Goal: Information Seeking & Learning: Learn about a topic

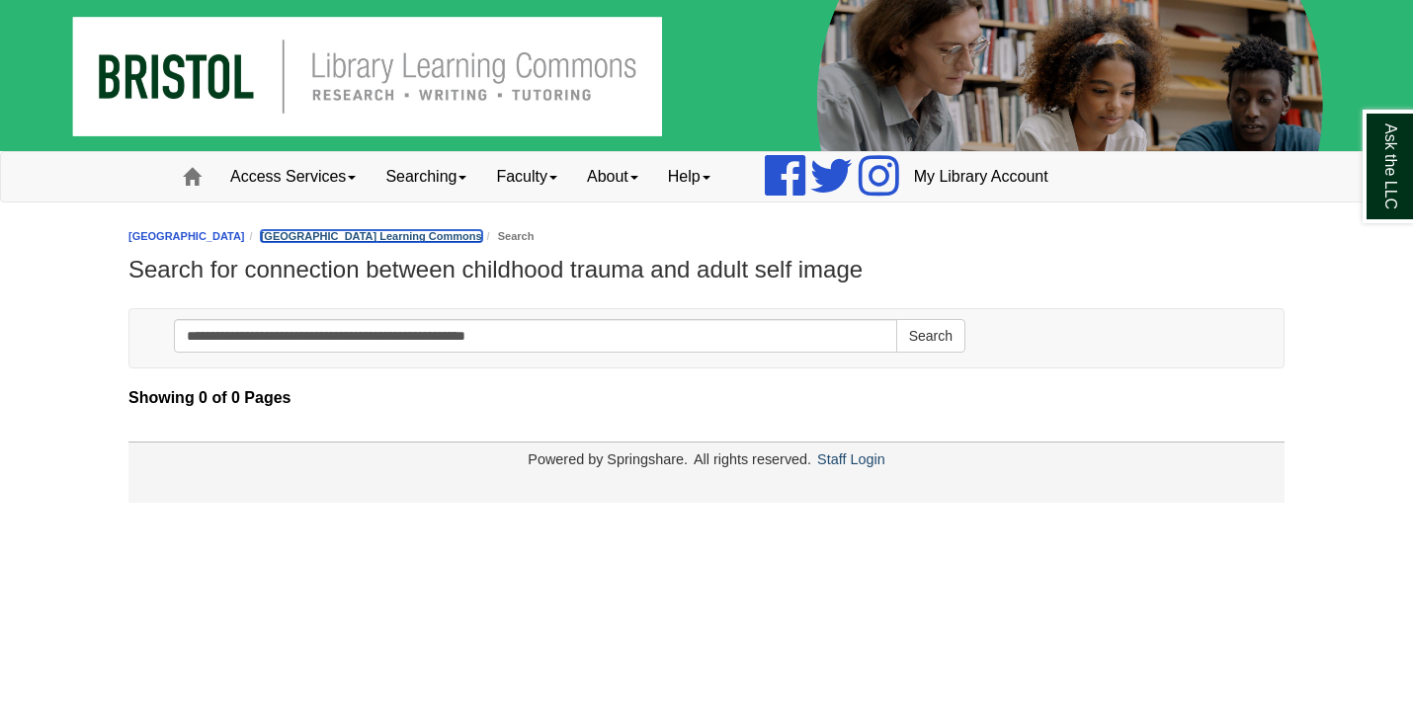
click at [466, 239] on link "[GEOGRAPHIC_DATA] Learning Commons" at bounding box center [371, 236] width 221 height 12
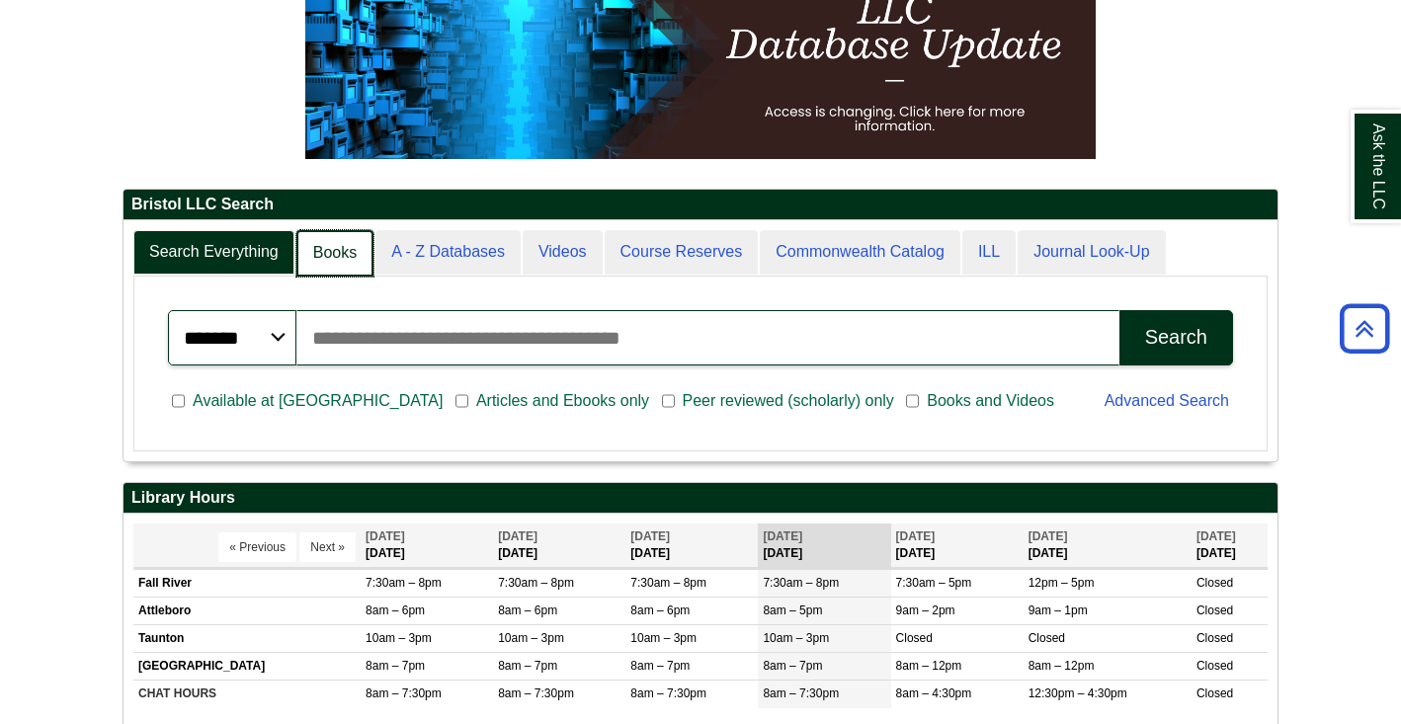
scroll to position [240, 1154]
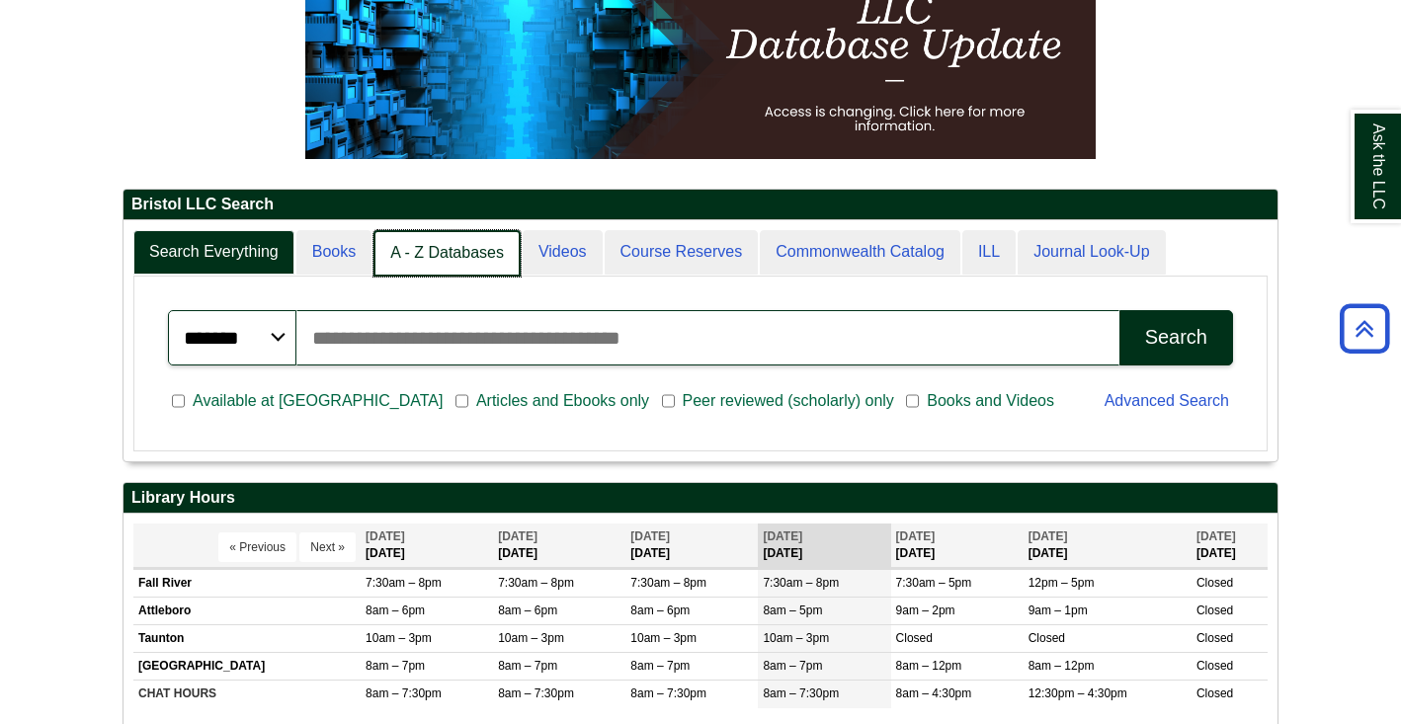
click at [457, 270] on link "A - Z Databases" at bounding box center [446, 253] width 147 height 46
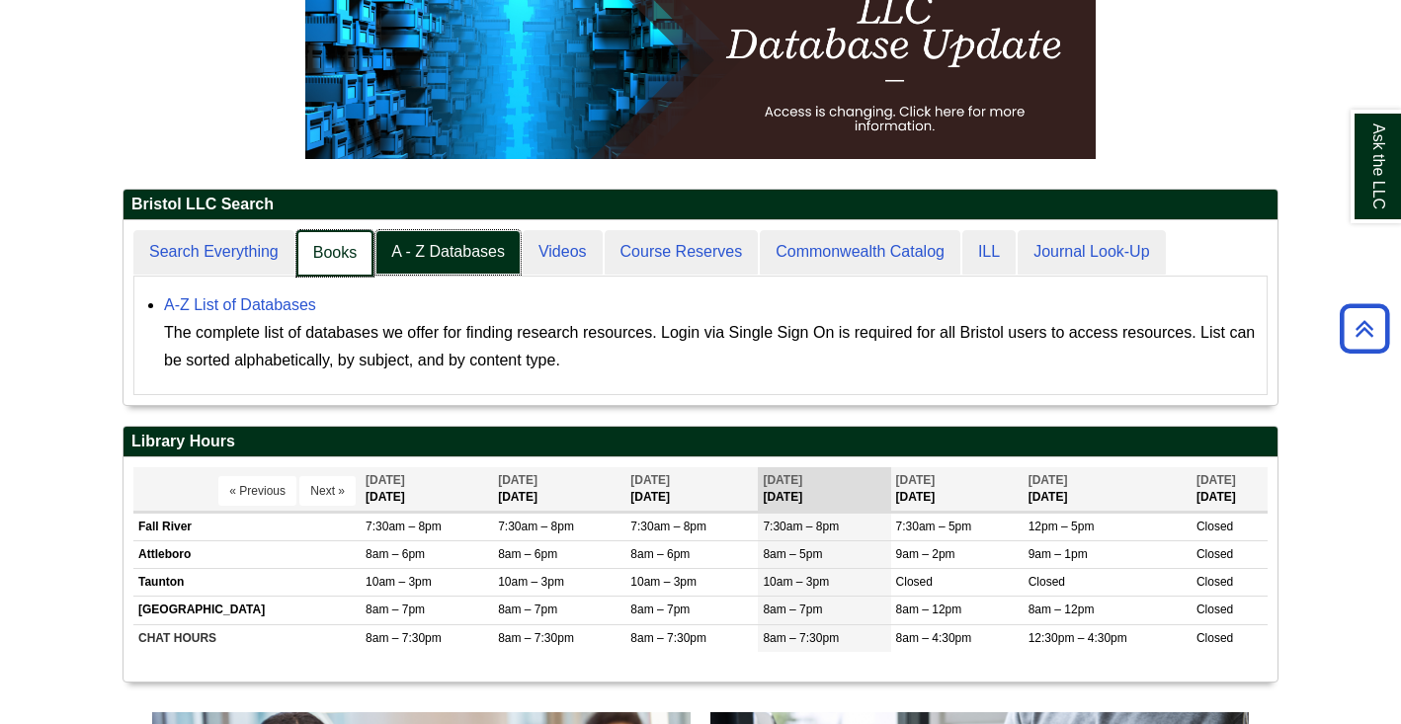
scroll to position [10, 10]
click at [329, 259] on link "Books" at bounding box center [334, 253] width 77 height 46
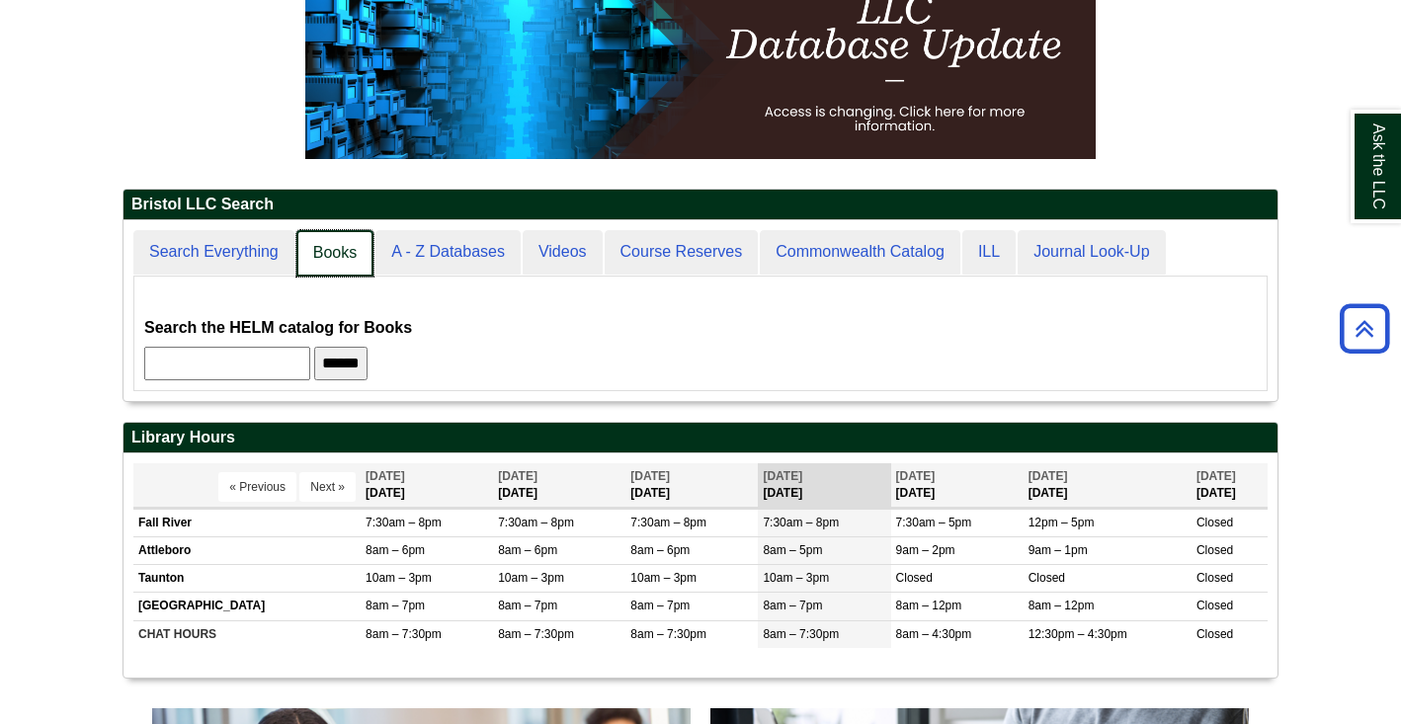
scroll to position [180, 1154]
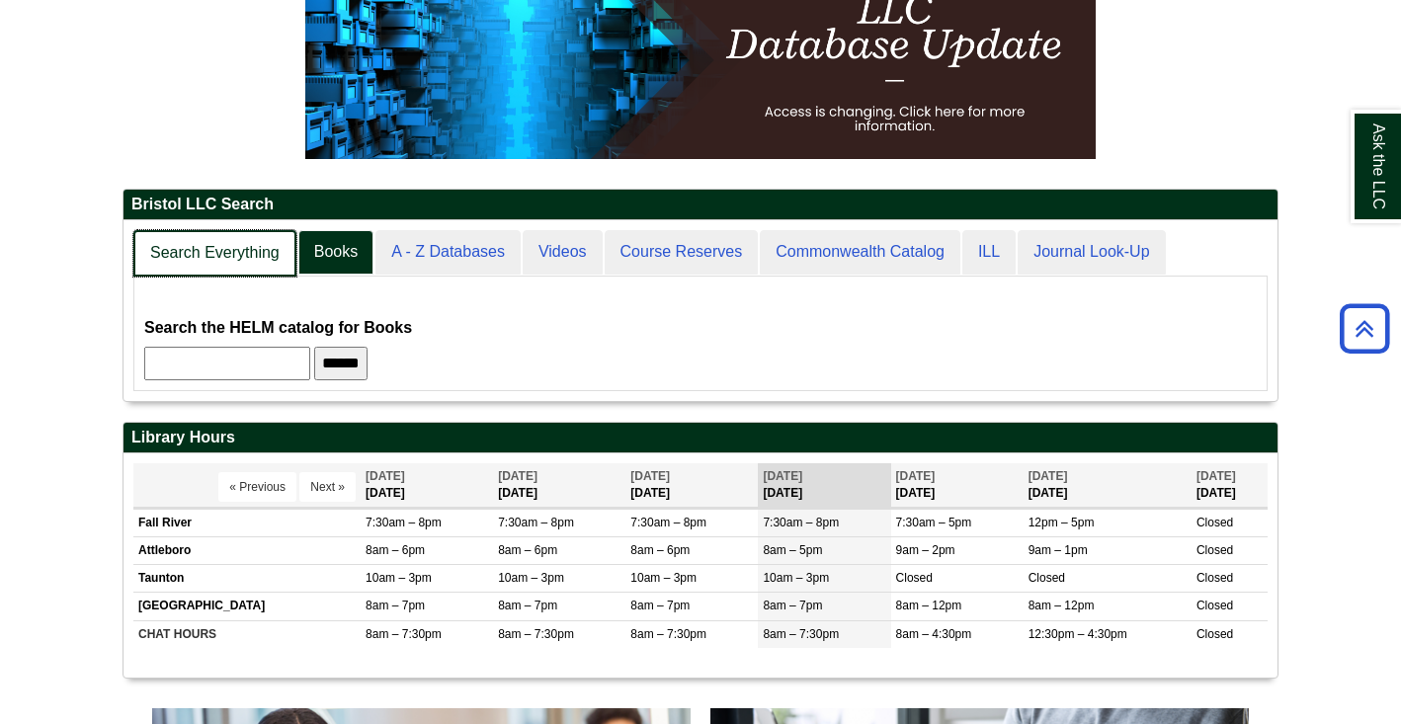
click at [259, 258] on link "Search Everything" at bounding box center [214, 253] width 163 height 46
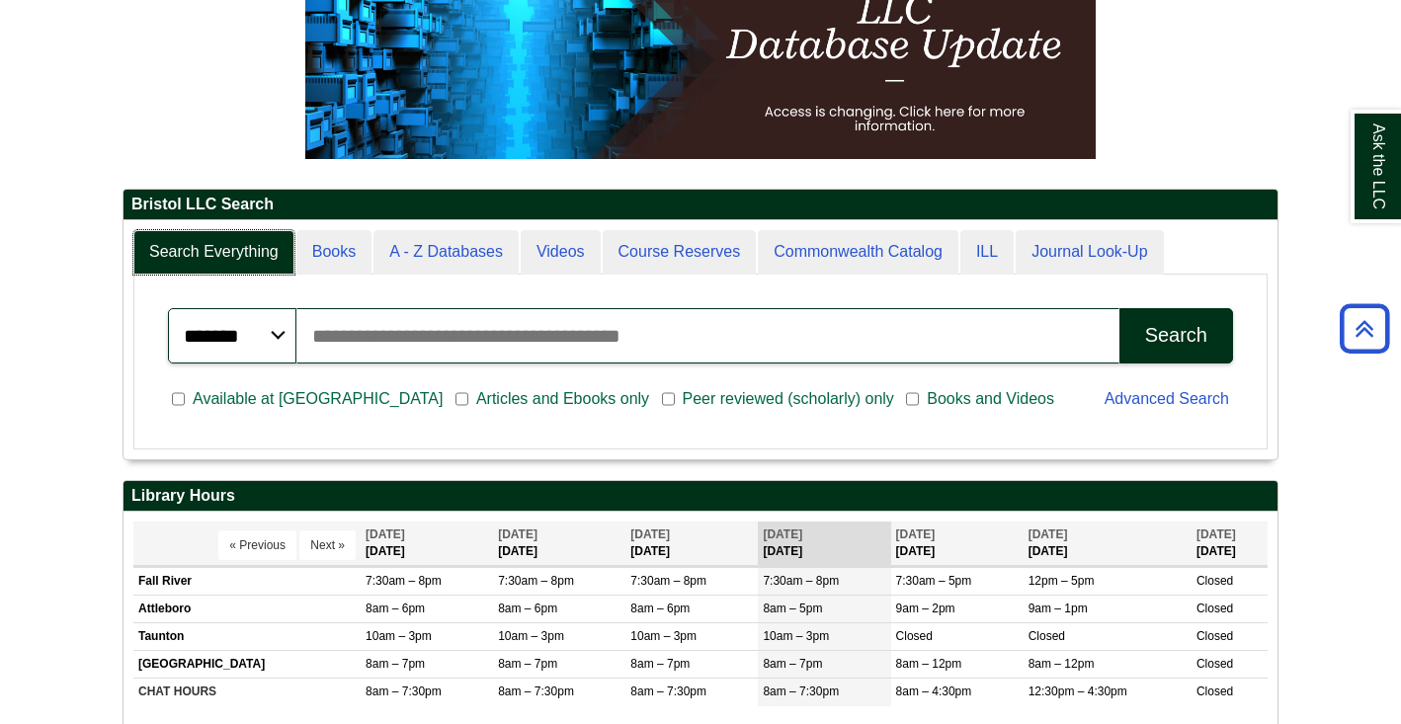
scroll to position [238, 1154]
click at [472, 354] on input "Search articles, books, journals & more" at bounding box center [707, 335] width 823 height 55
type input "**********"
click at [1119, 308] on button "Search" at bounding box center [1176, 335] width 114 height 55
